Goal: Information Seeking & Learning: Check status

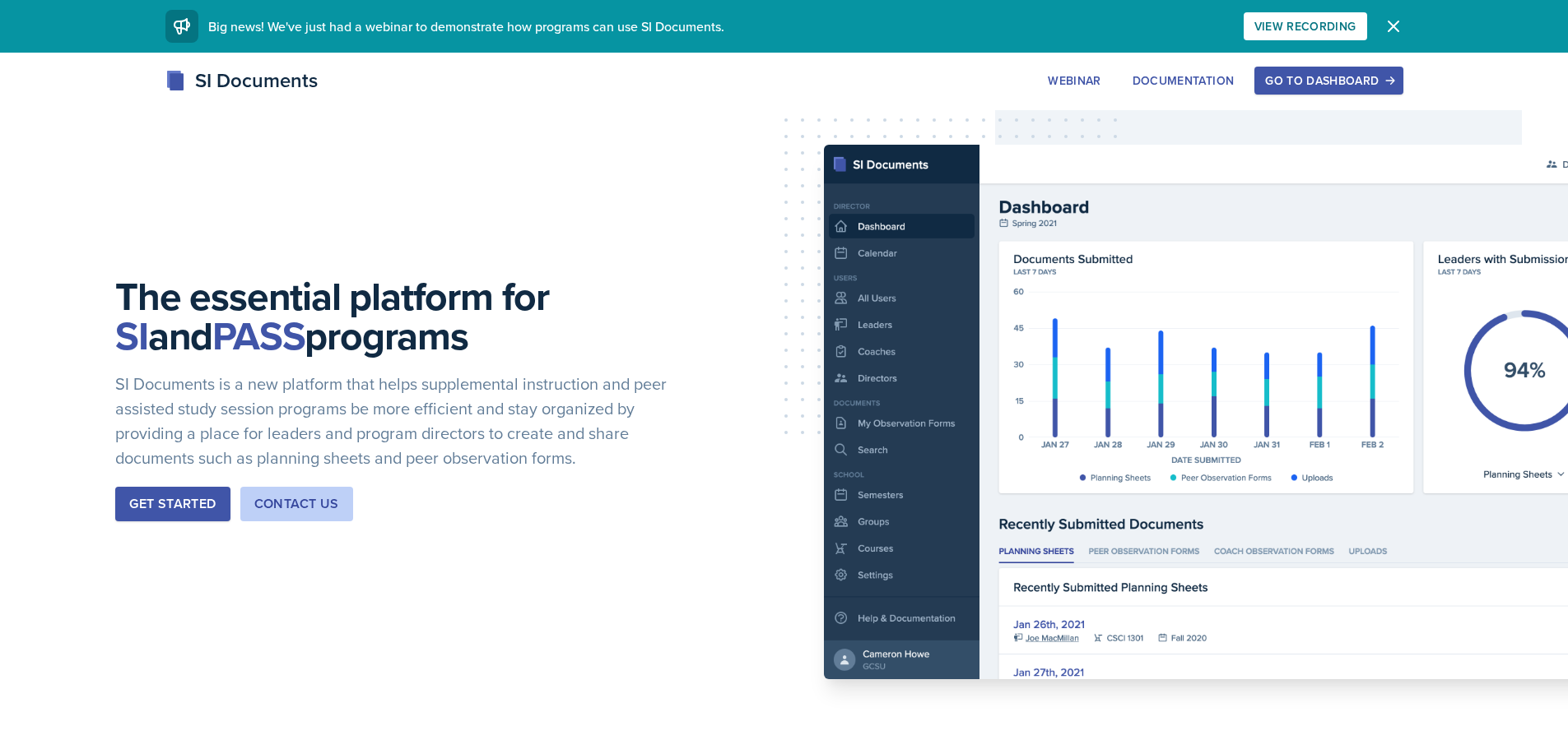
click at [1356, 74] on div "Go to Dashboard" at bounding box center [1327, 81] width 126 height 13
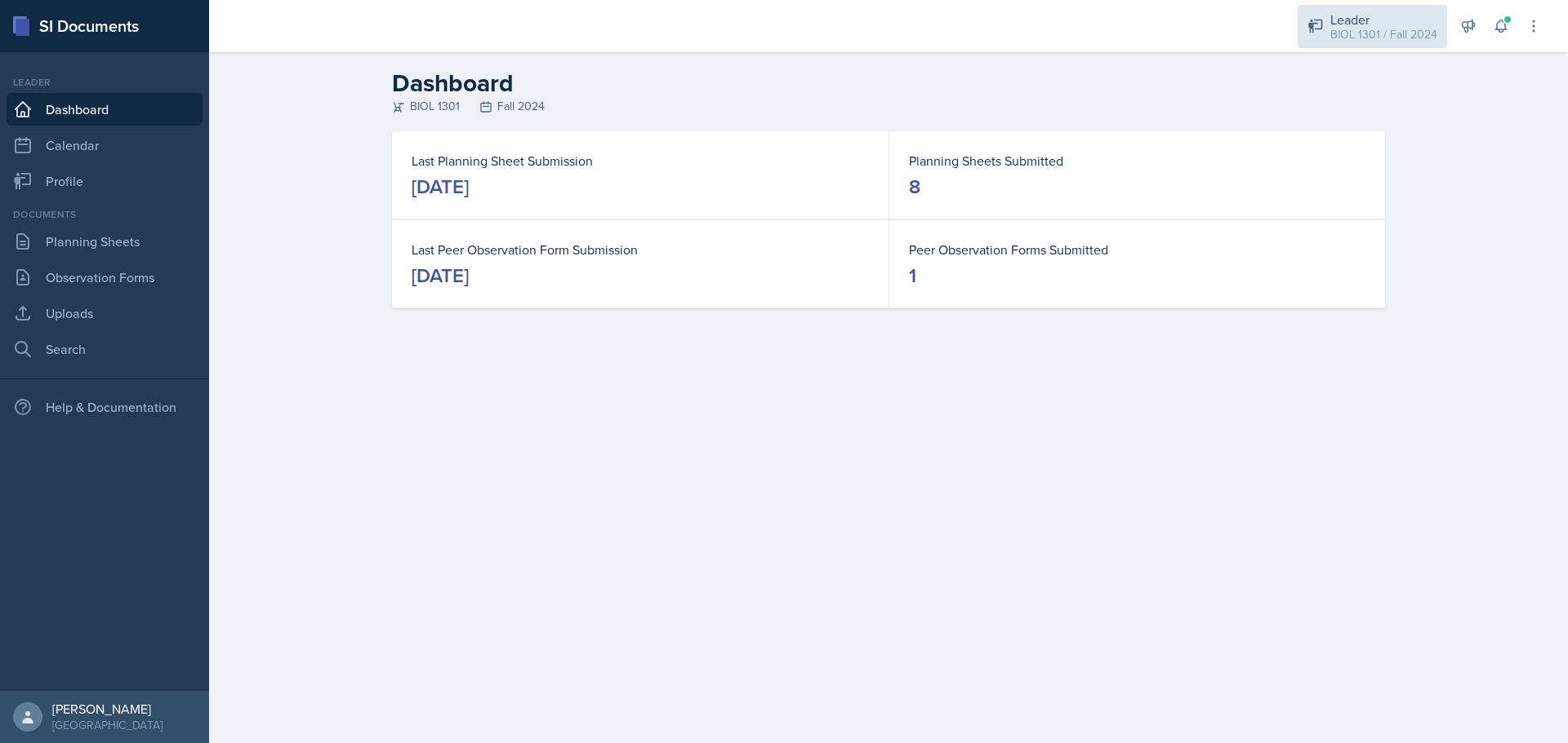
click at [1362, 17] on div "Leader" at bounding box center [1383, 19] width 107 height 20
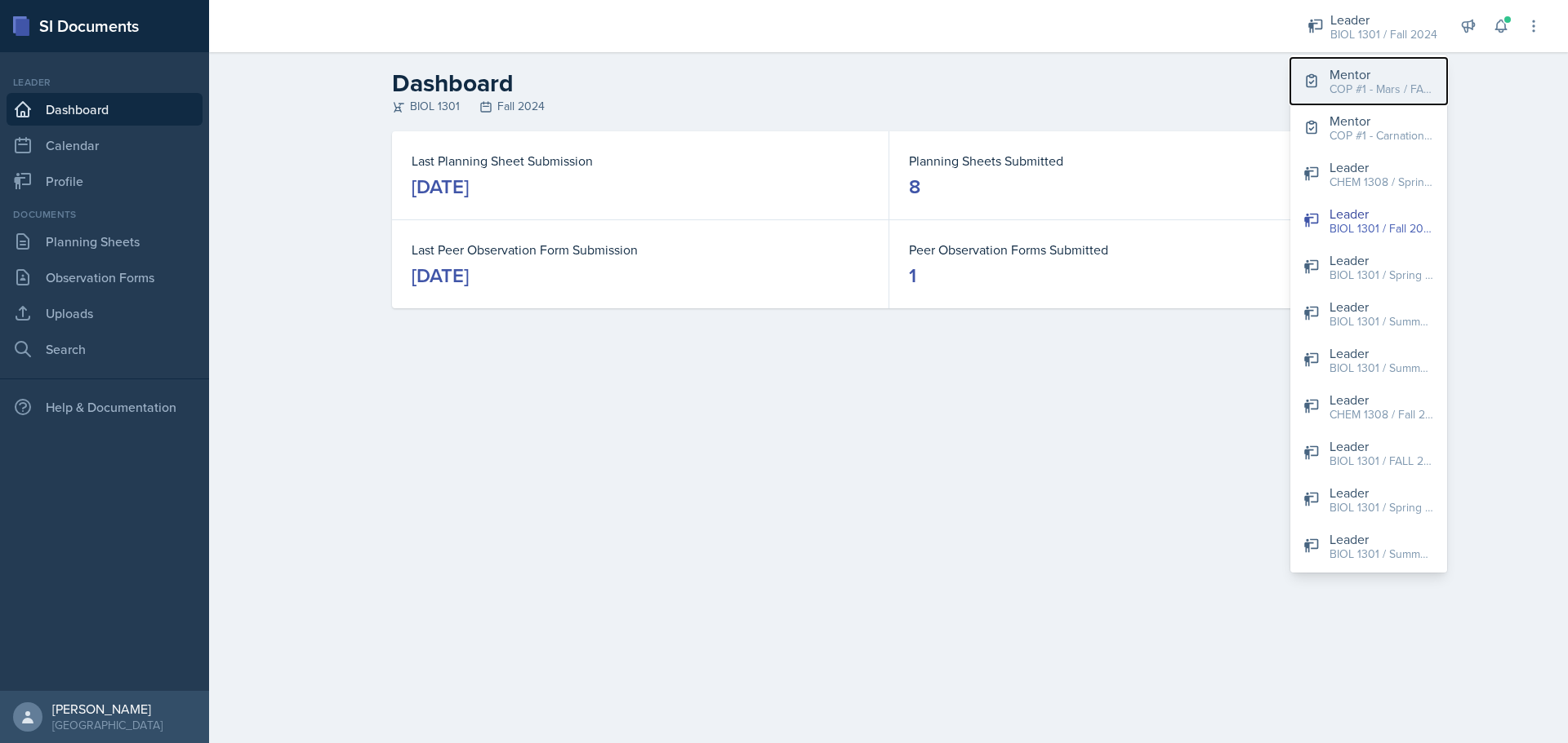
click at [1401, 91] on div "COP #1 - Mars / FALL 2025" at bounding box center [1381, 90] width 105 height 17
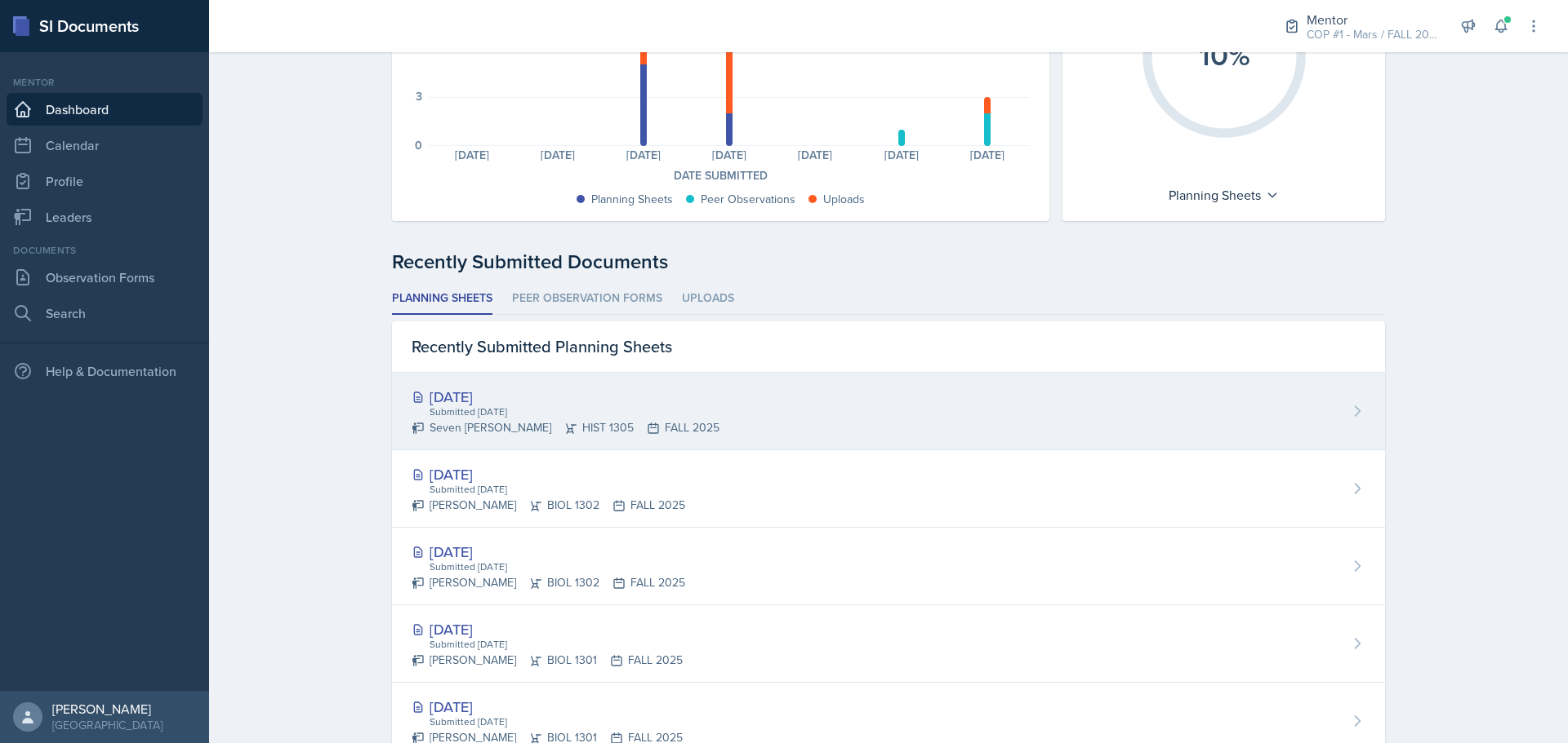
scroll to position [245, 0]
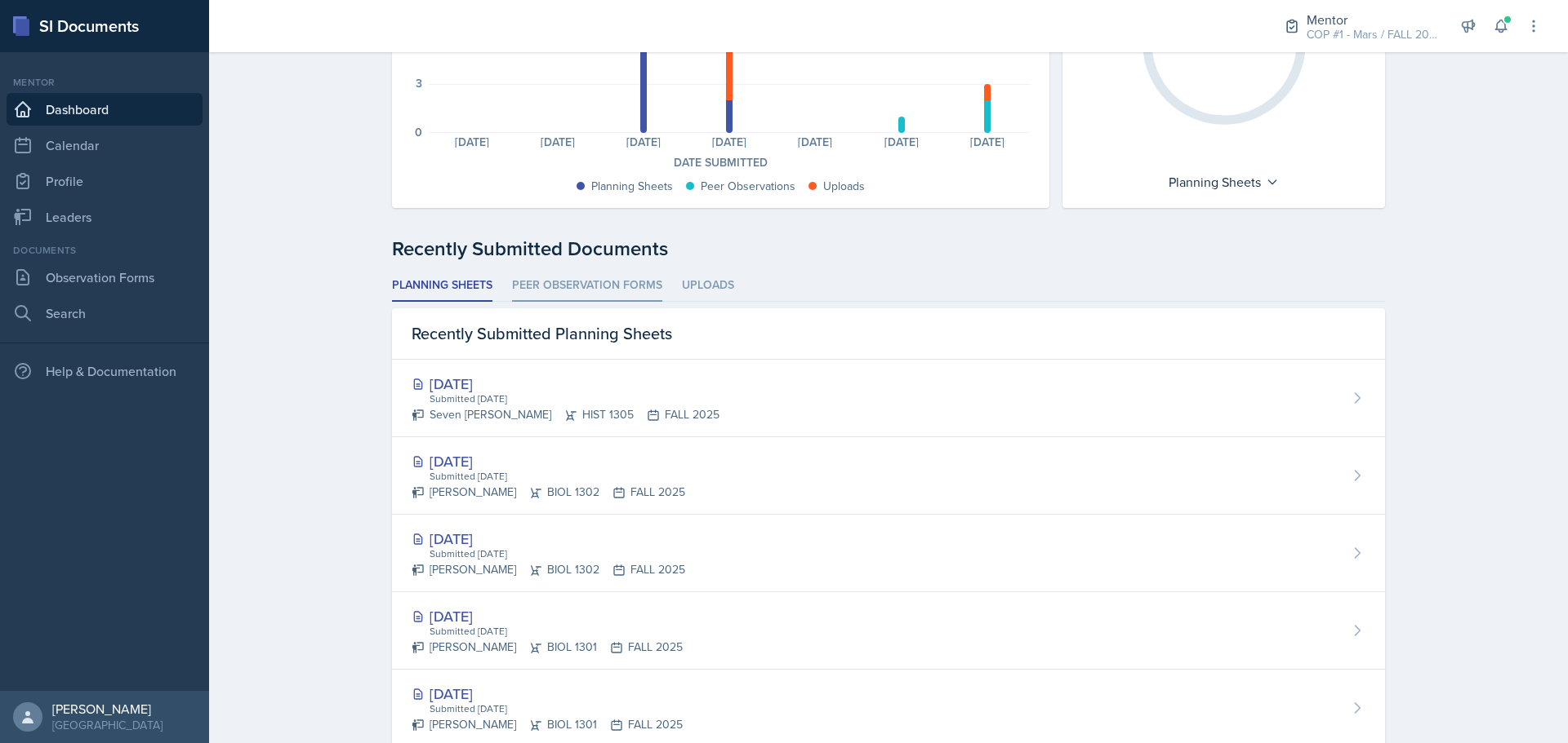
click at [515, 283] on li "Peer Observation Forms" at bounding box center [587, 286] width 150 height 32
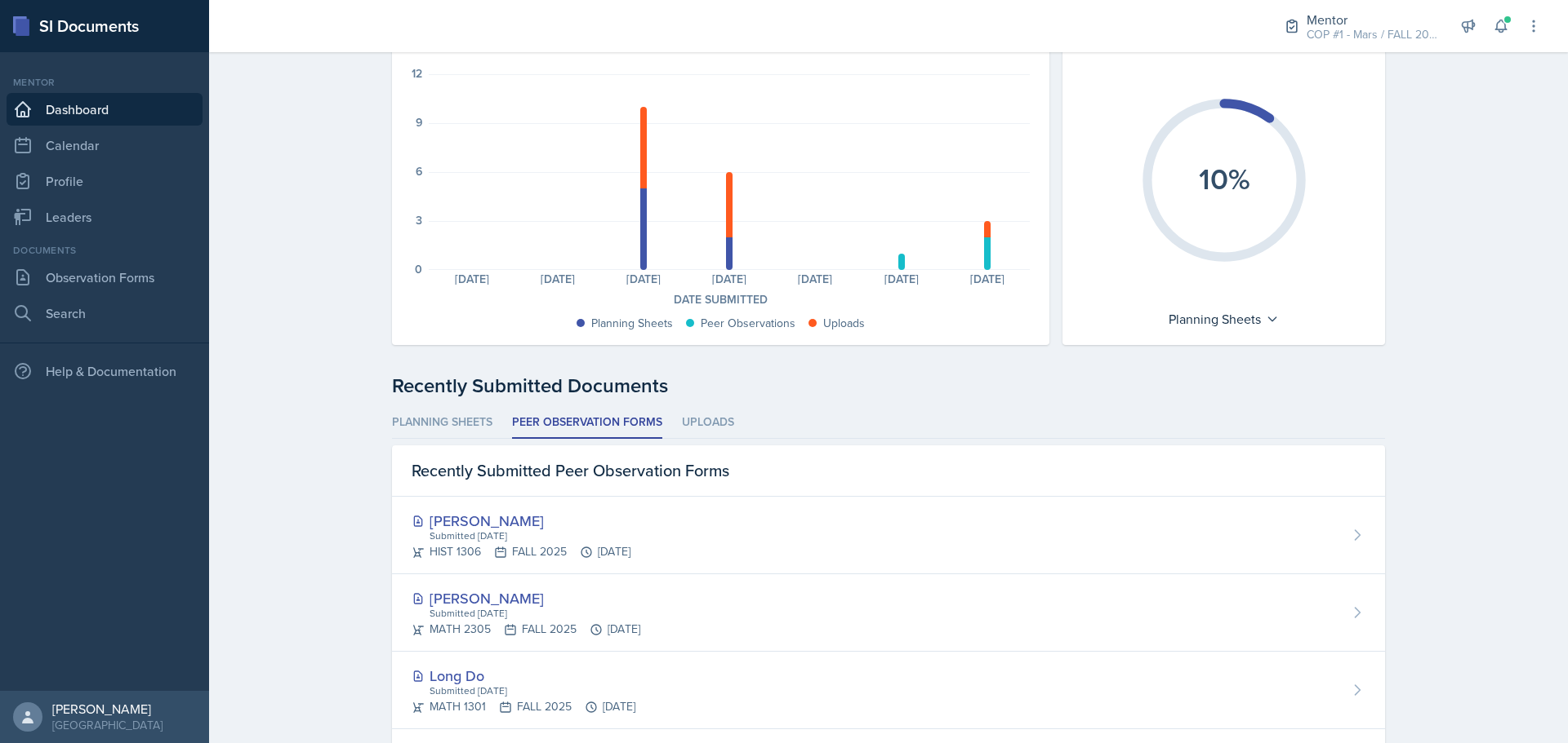
scroll to position [0, 0]
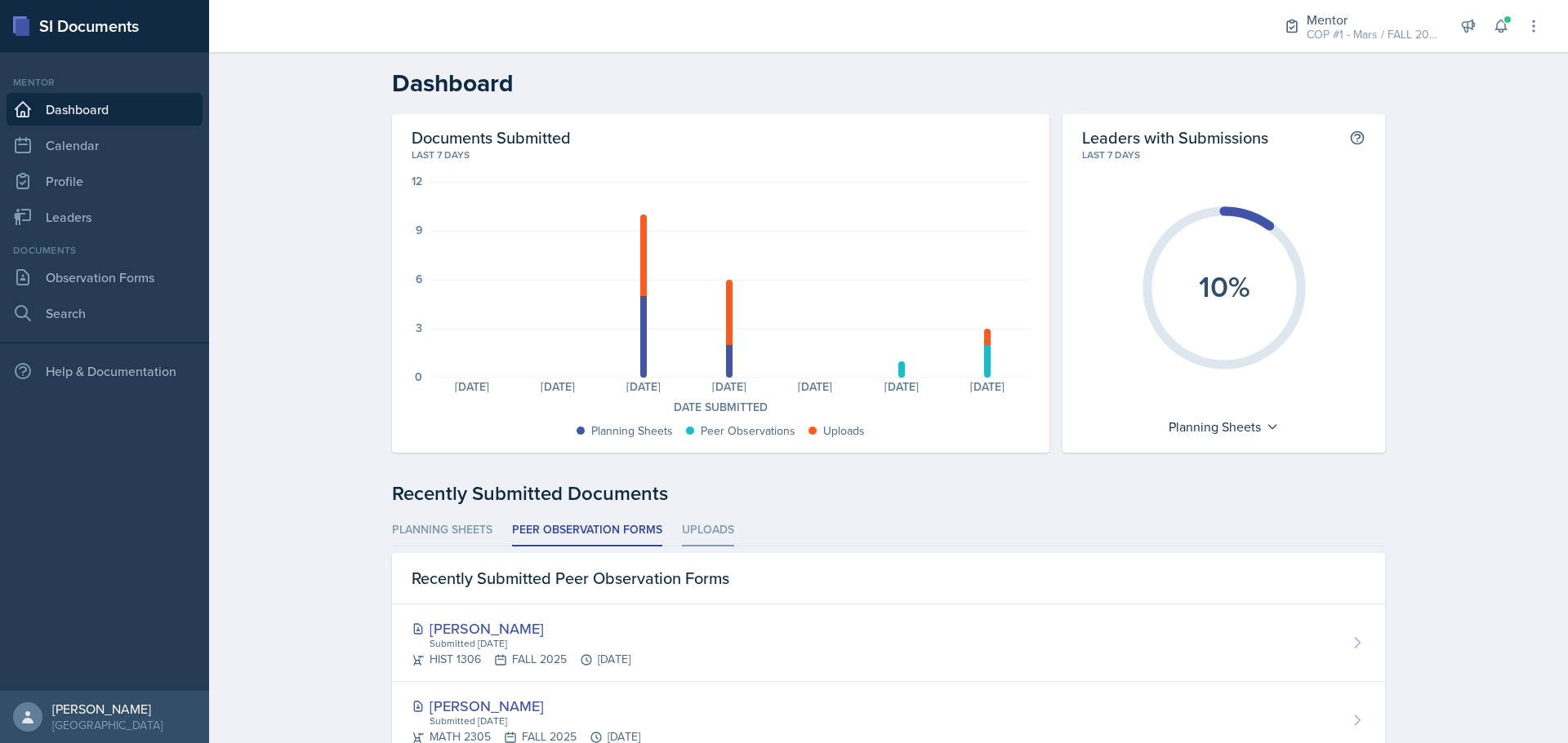
click at [704, 534] on li "Uploads" at bounding box center [708, 531] width 52 height 32
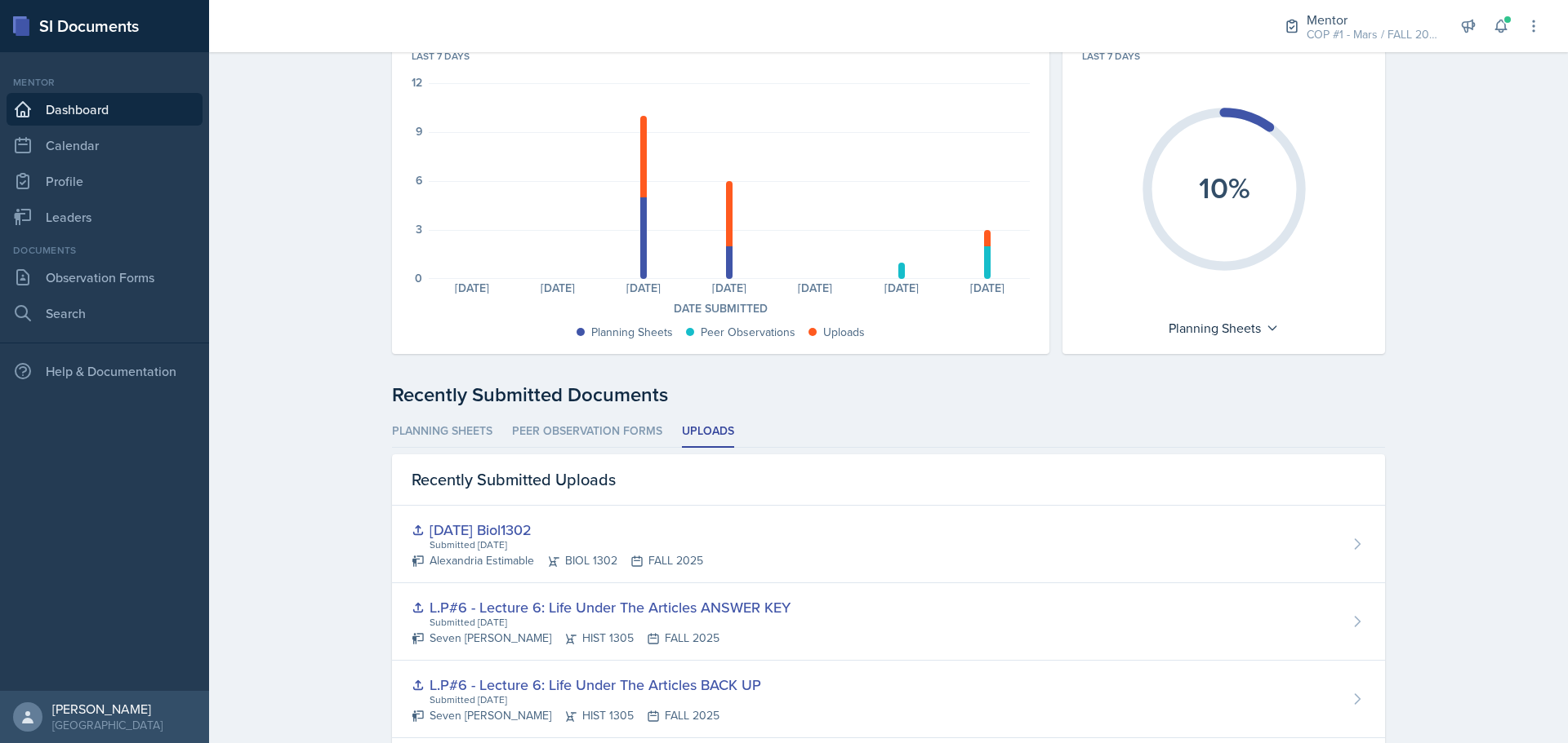
scroll to position [82, 0]
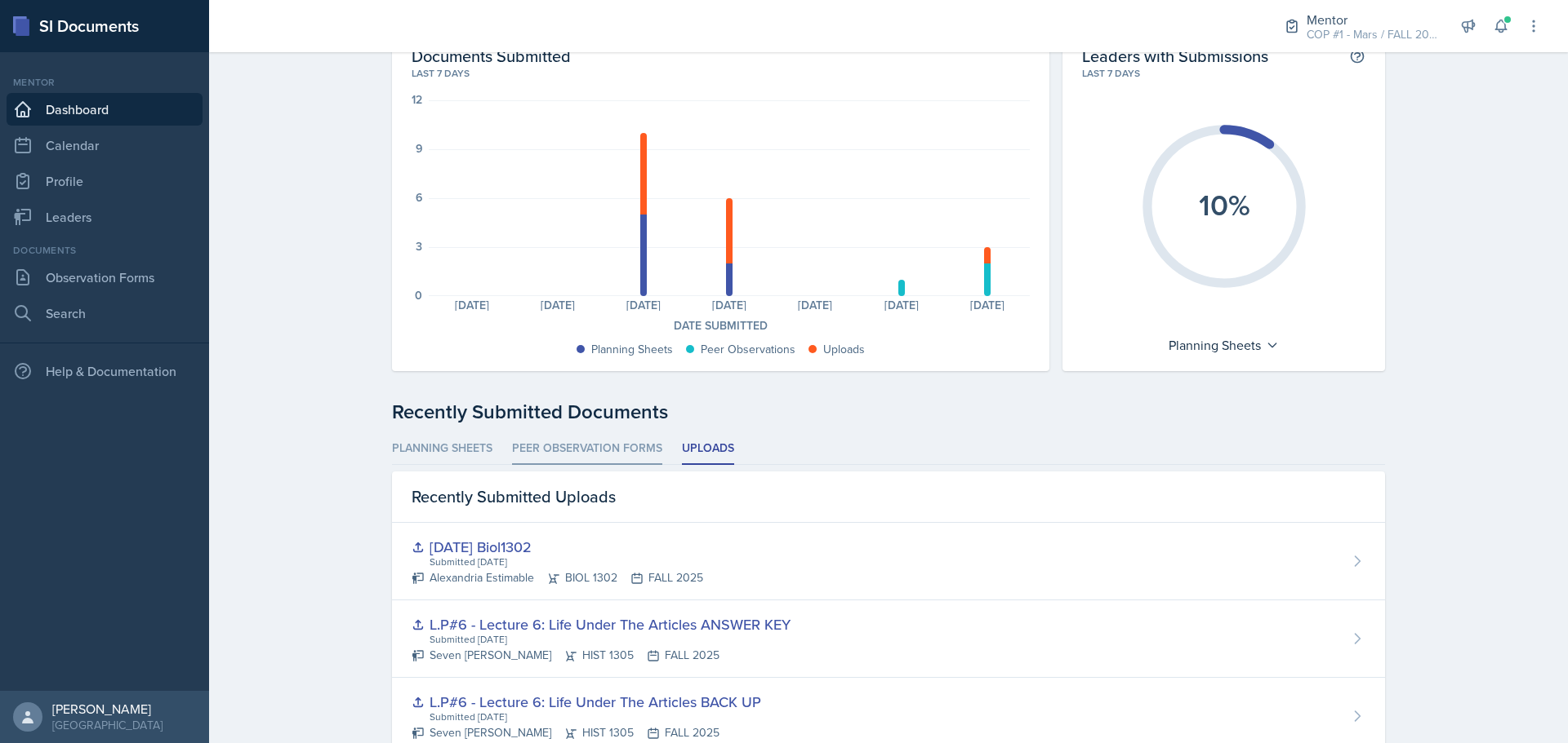
click at [607, 457] on li "Peer Observation Forms" at bounding box center [587, 450] width 150 height 32
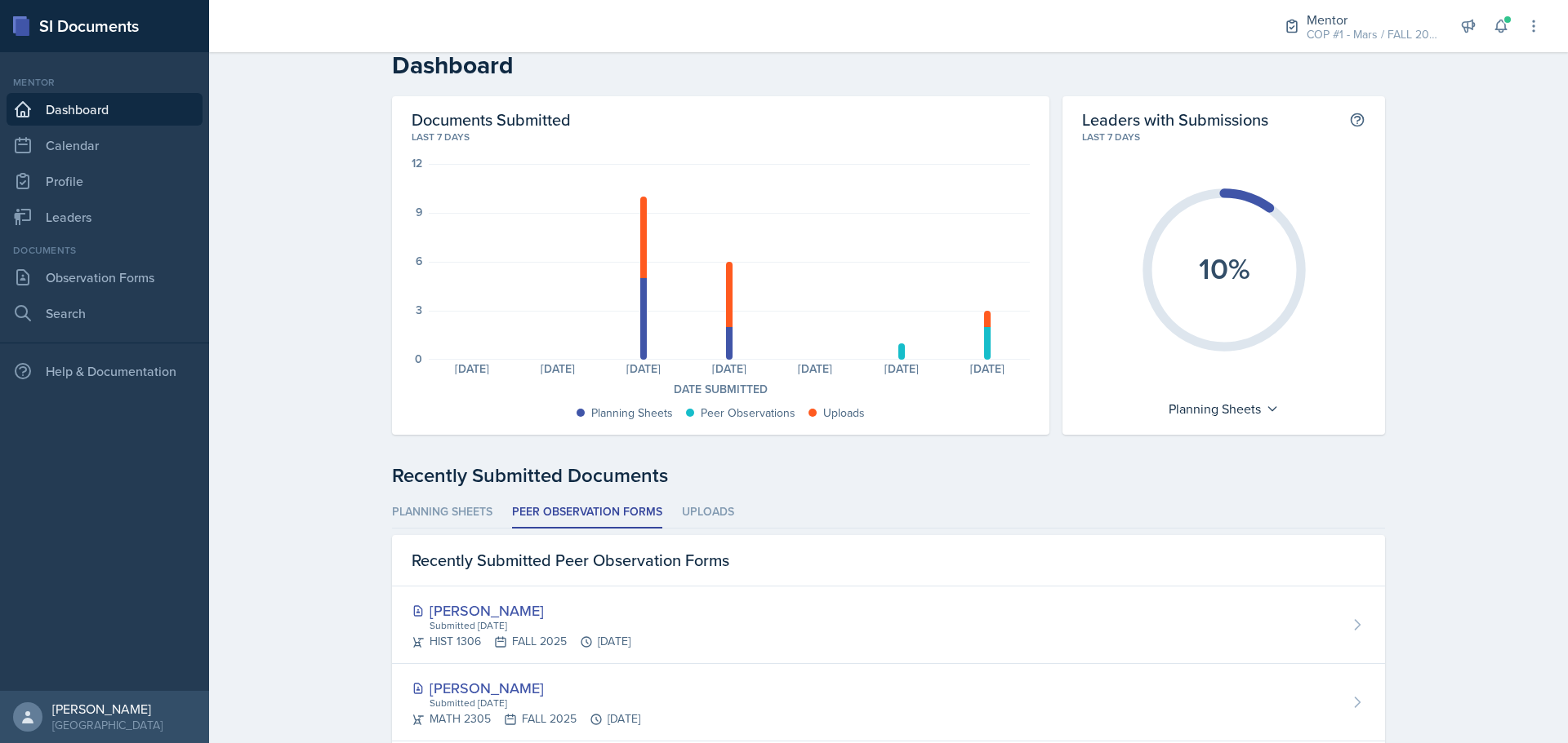
scroll to position [0, 0]
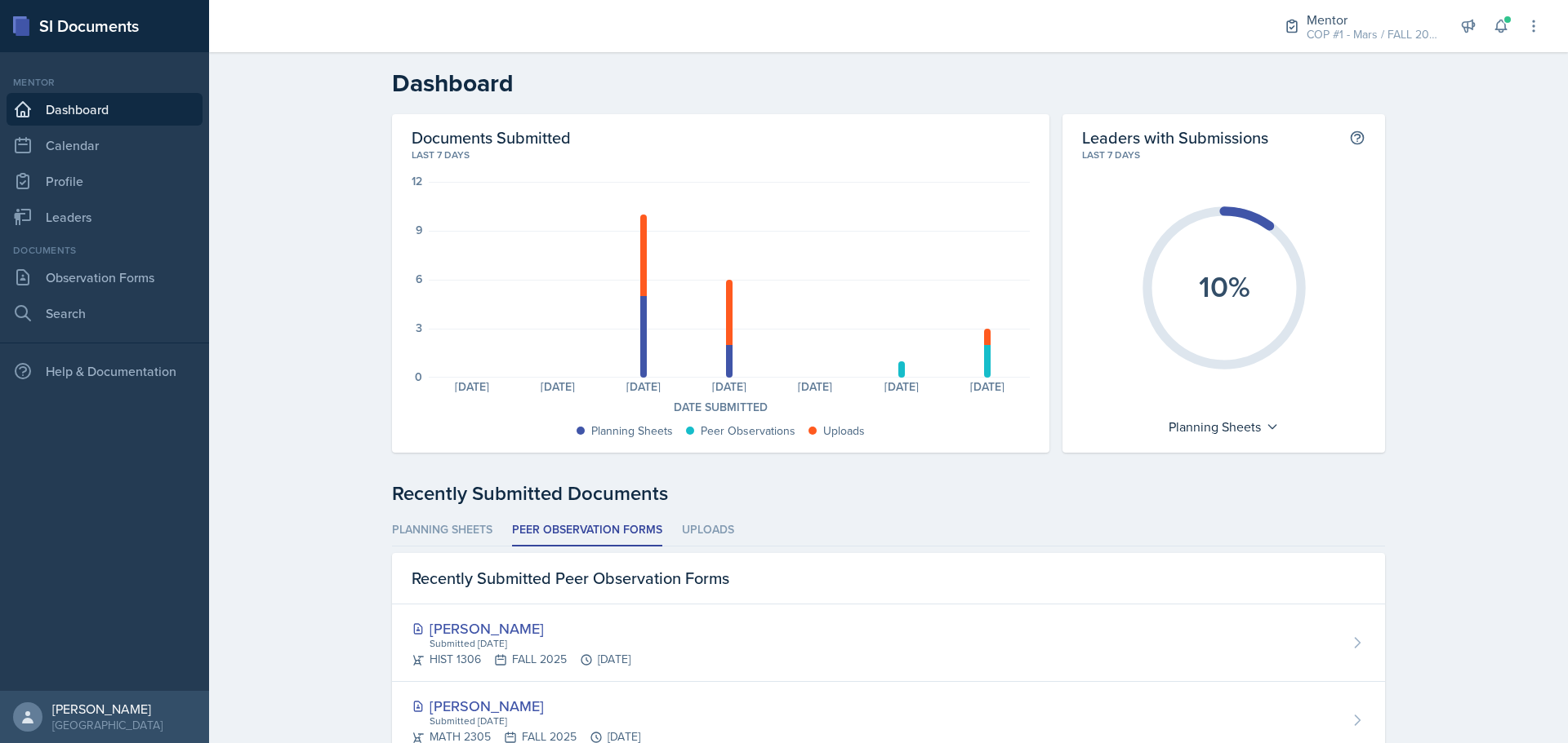
click at [1220, 441] on div "Leaders with Submissions This shows the percentage of leaders who have submitte…" at bounding box center [1224, 283] width 323 height 338
click at [1227, 410] on div "10%" at bounding box center [1224, 288] width 283 height 252
click at [1223, 433] on div "Planning Sheets" at bounding box center [1224, 427] width 126 height 26
click at [1010, 388] on div "[DATE]" at bounding box center [986, 387] width 86 height 11
click at [99, 220] on link "Leaders" at bounding box center [105, 217] width 196 height 33
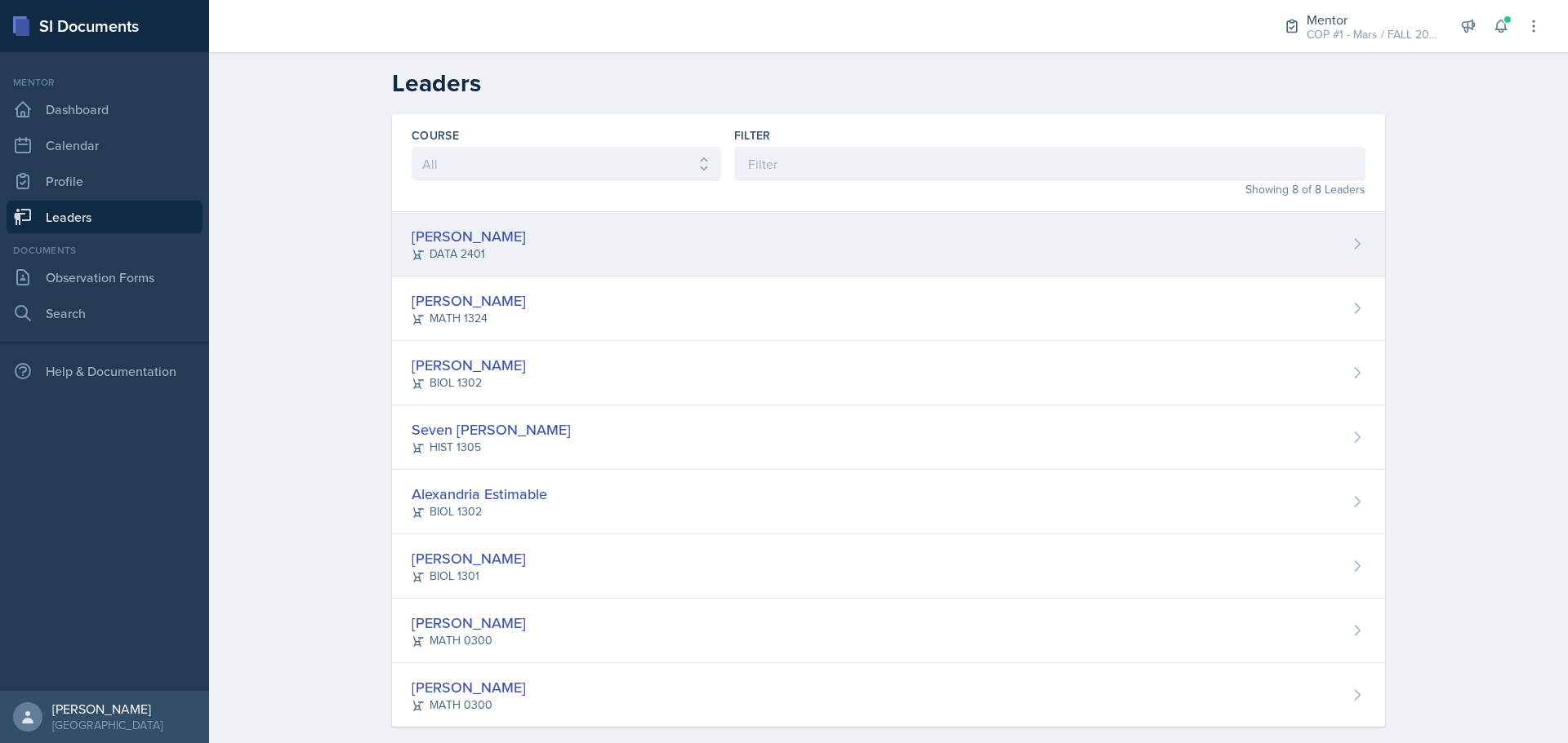
click at [481, 243] on div "[PERSON_NAME]" at bounding box center [468, 236] width 114 height 22
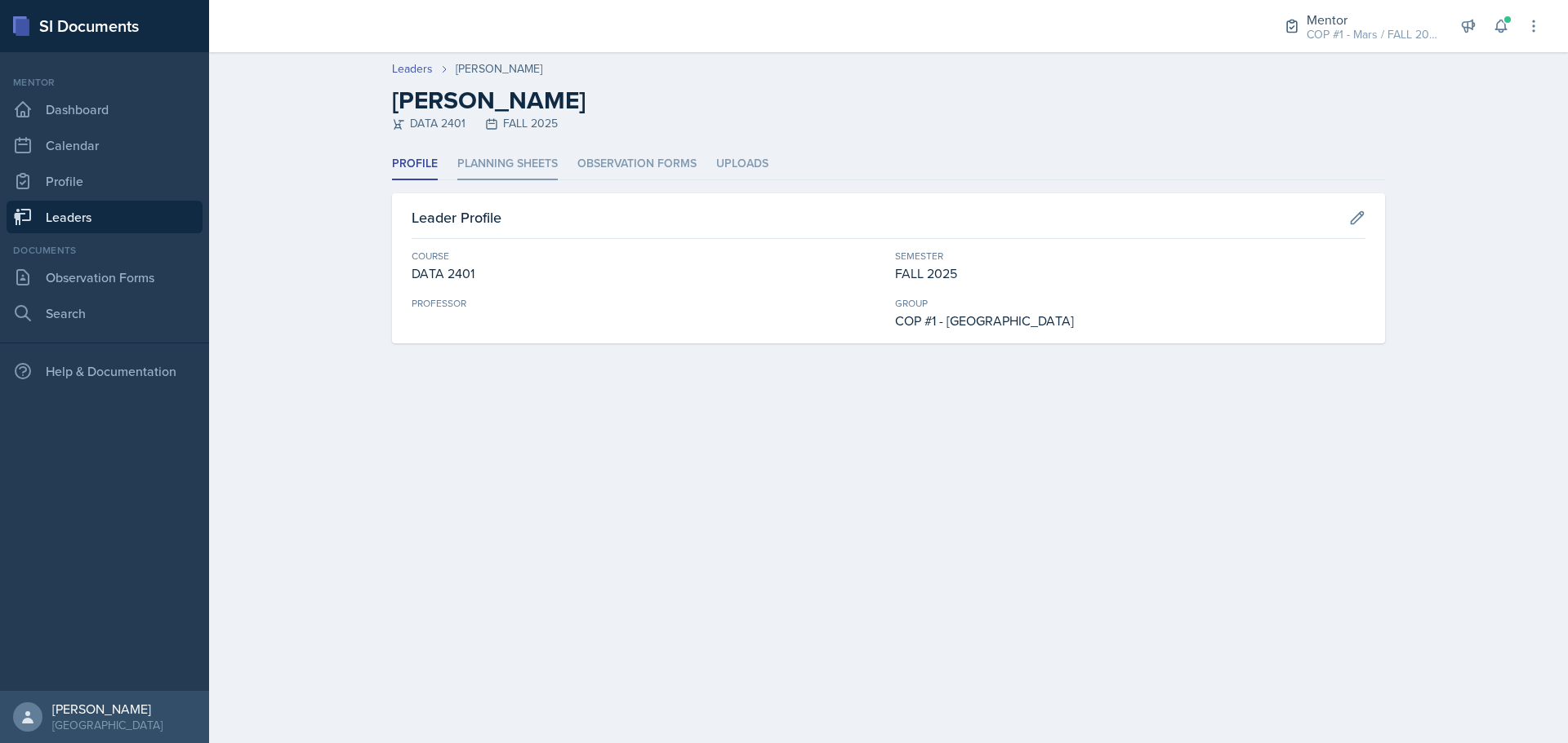
click at [556, 176] on li "Planning Sheets" at bounding box center [508, 164] width 100 height 32
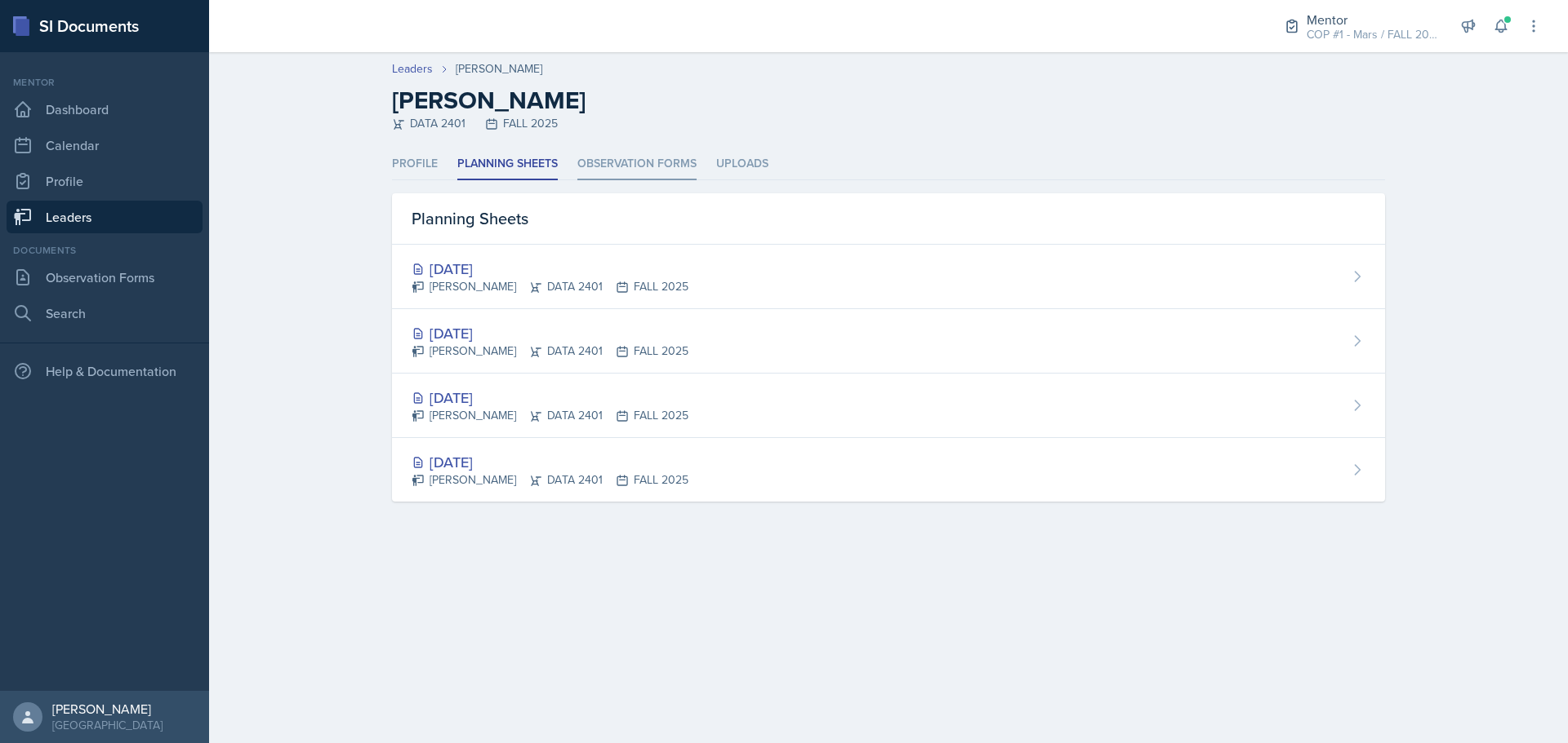
click at [662, 168] on li "Observation Forms" at bounding box center [637, 164] width 119 height 32
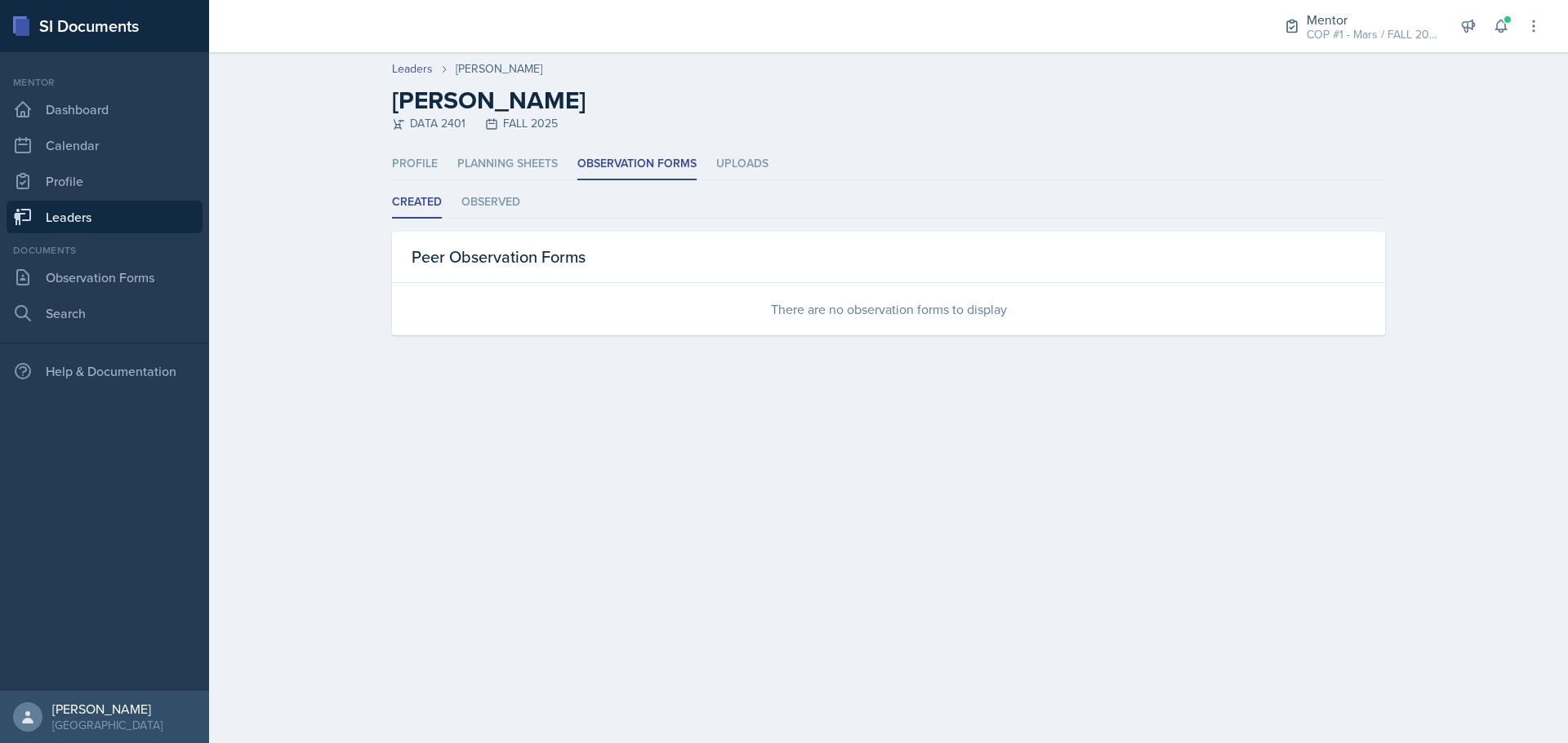
click at [85, 206] on link "Leaders" at bounding box center [105, 217] width 196 height 33
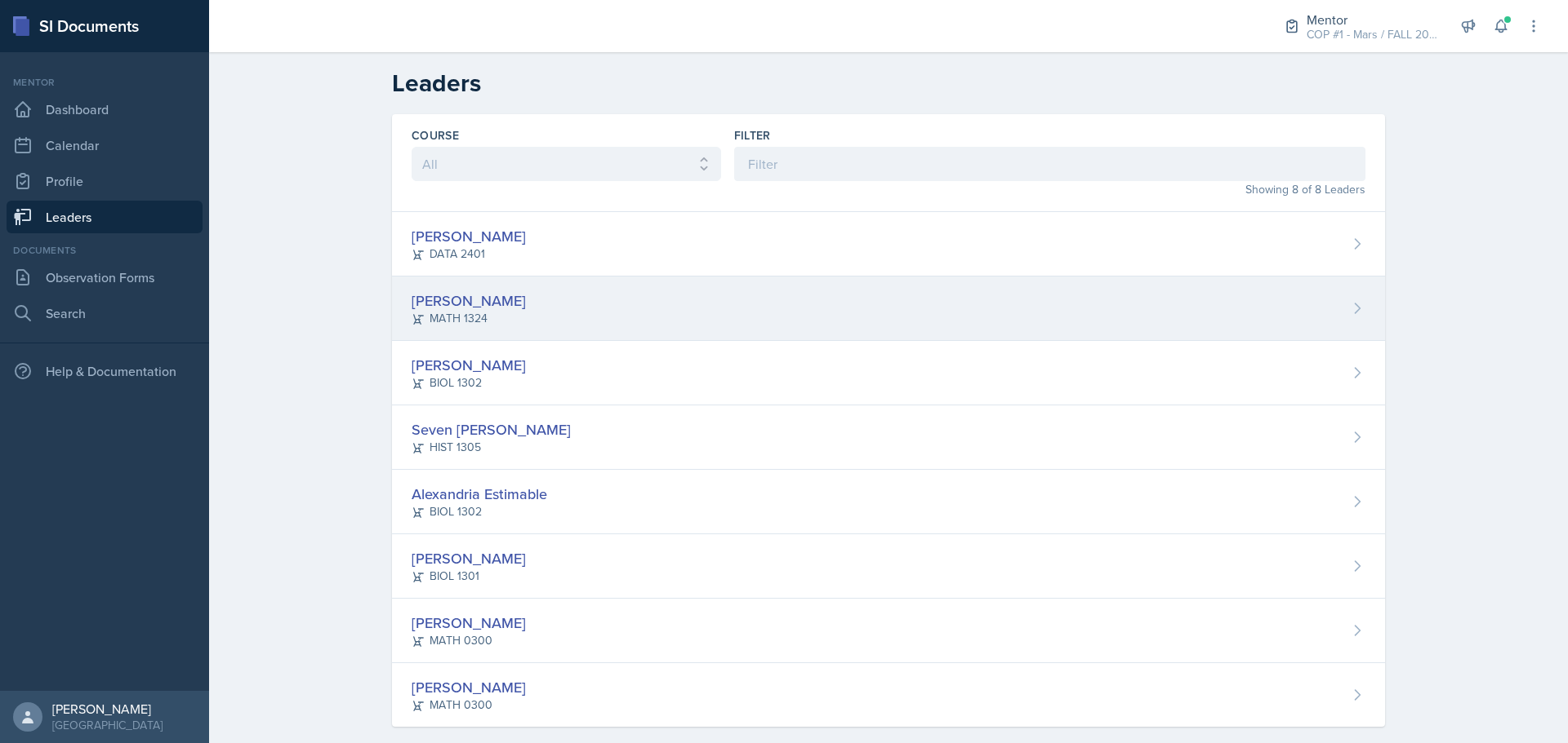
click at [452, 308] on div "[PERSON_NAME]" at bounding box center [468, 300] width 114 height 22
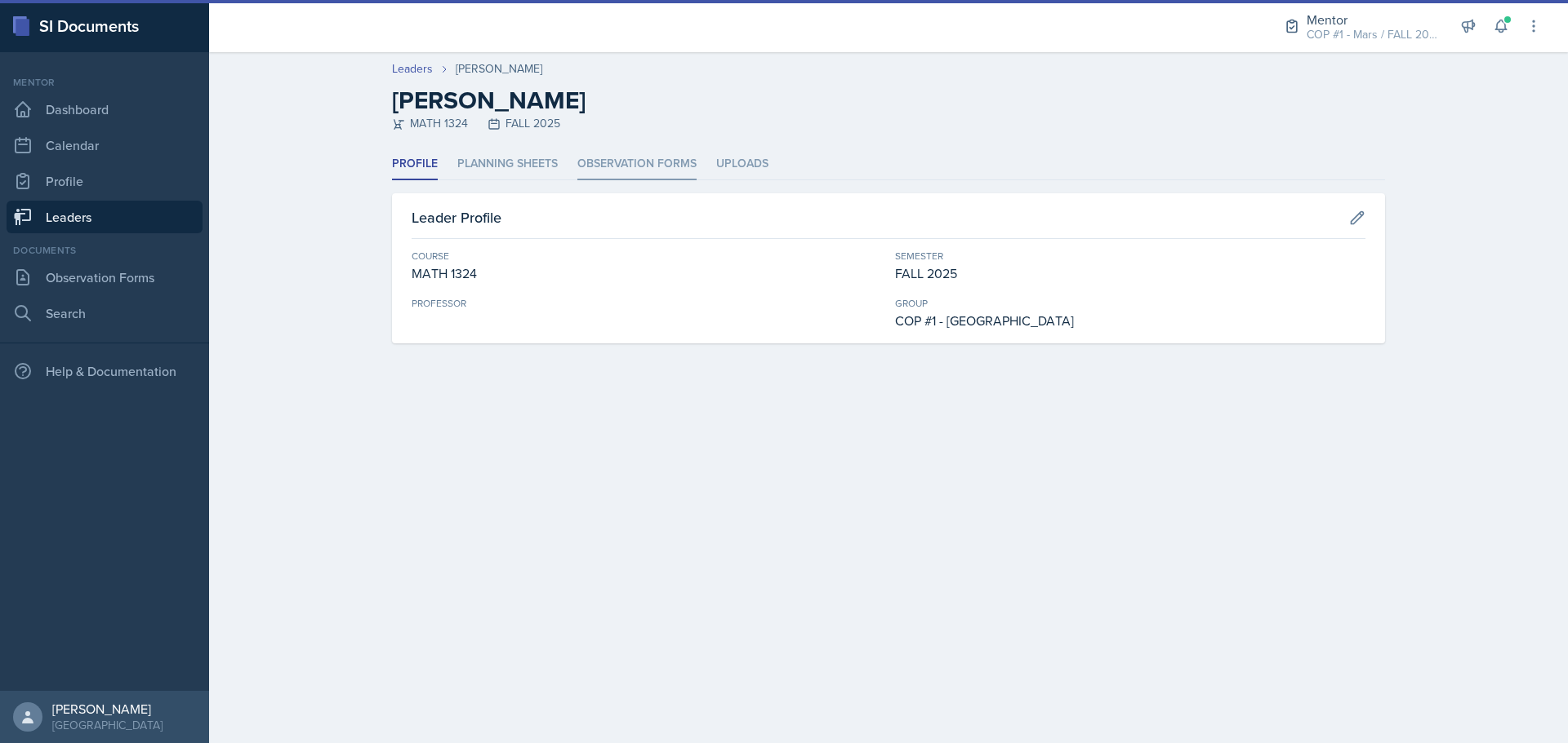
click at [577, 167] on li "Observation Forms" at bounding box center [637, 164] width 119 height 32
